Goal: Navigation & Orientation: Find specific page/section

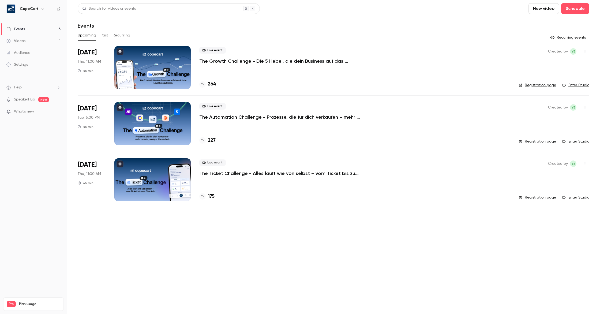
click at [586, 83] on link "Enter Studio" at bounding box center [575, 84] width 27 height 5
